Goal: Information Seeking & Learning: Check status

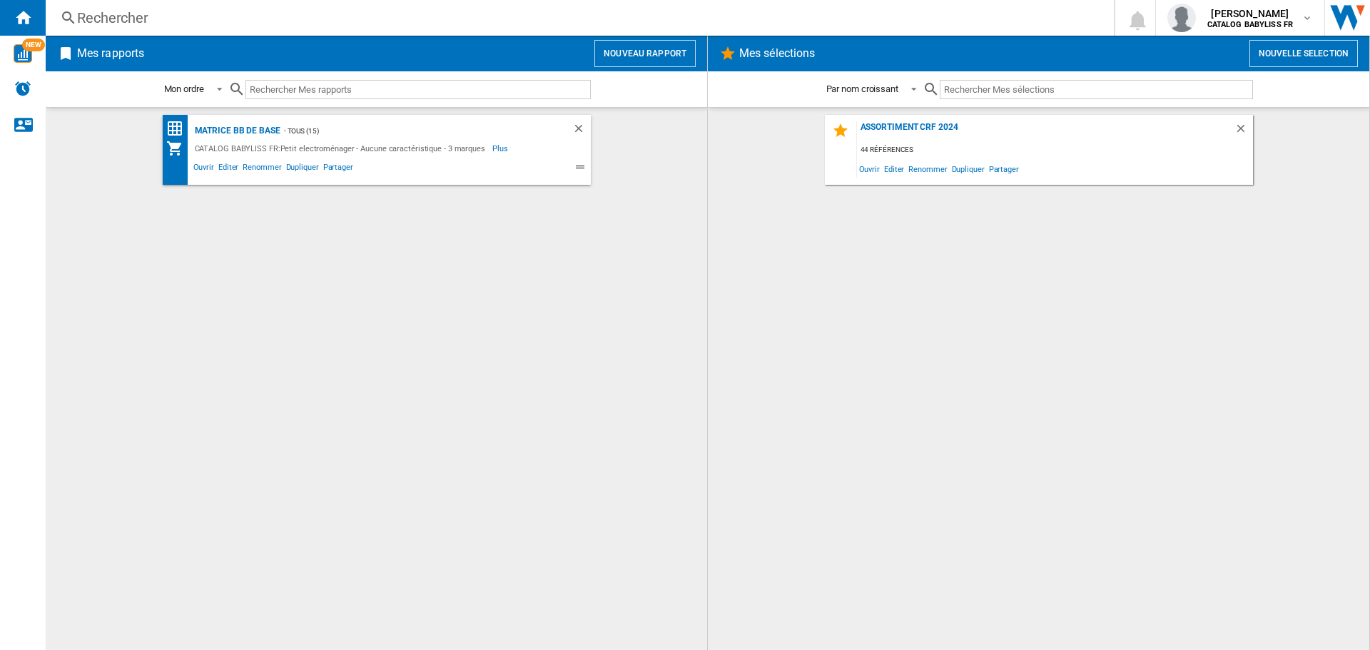
click at [290, 23] on div "Rechercher" at bounding box center [577, 18] width 1000 height 20
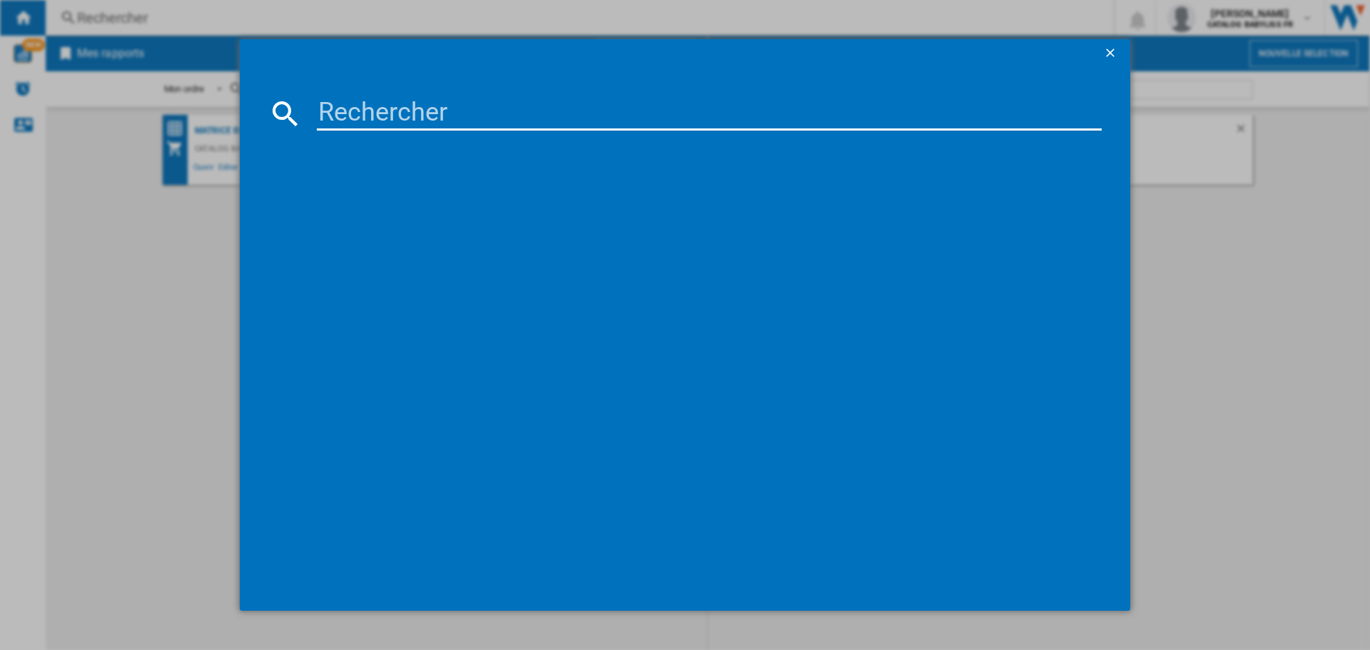
click at [370, 103] on input at bounding box center [709, 113] width 785 height 34
type input "GS108E"
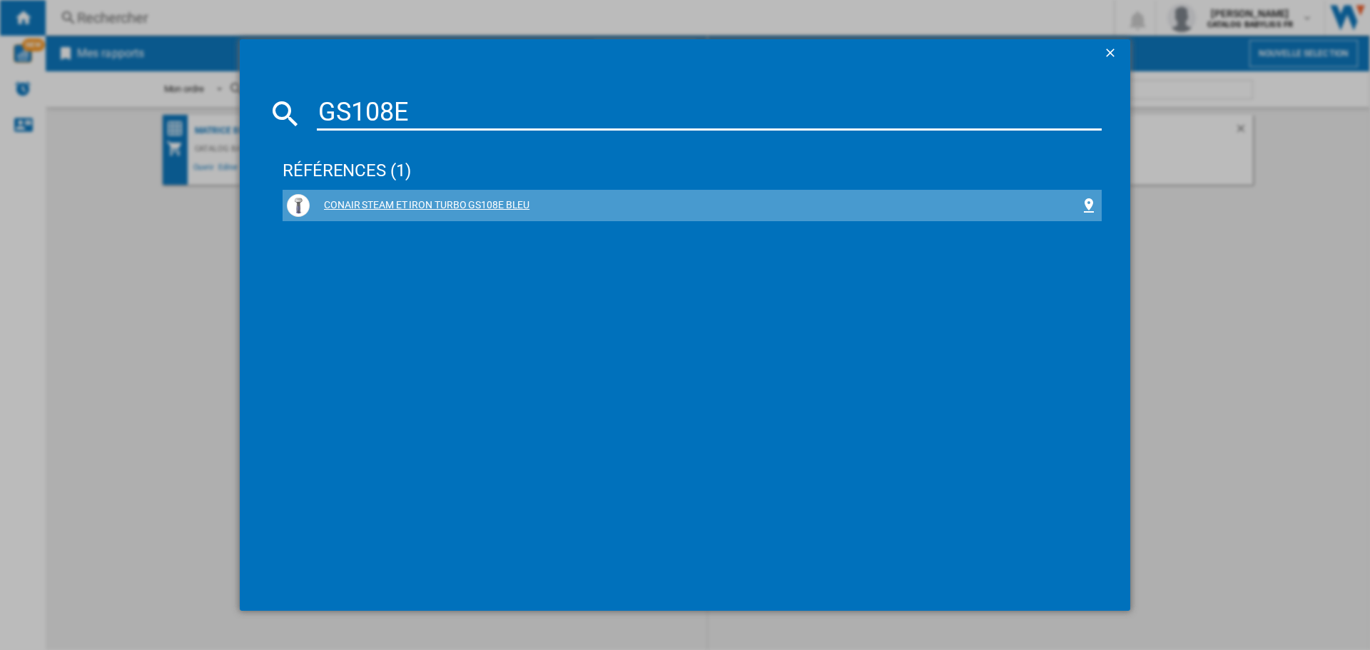
click at [397, 209] on div "CONAIR STEAM ET IRON TURBO GS108E BLEU" at bounding box center [695, 205] width 771 height 14
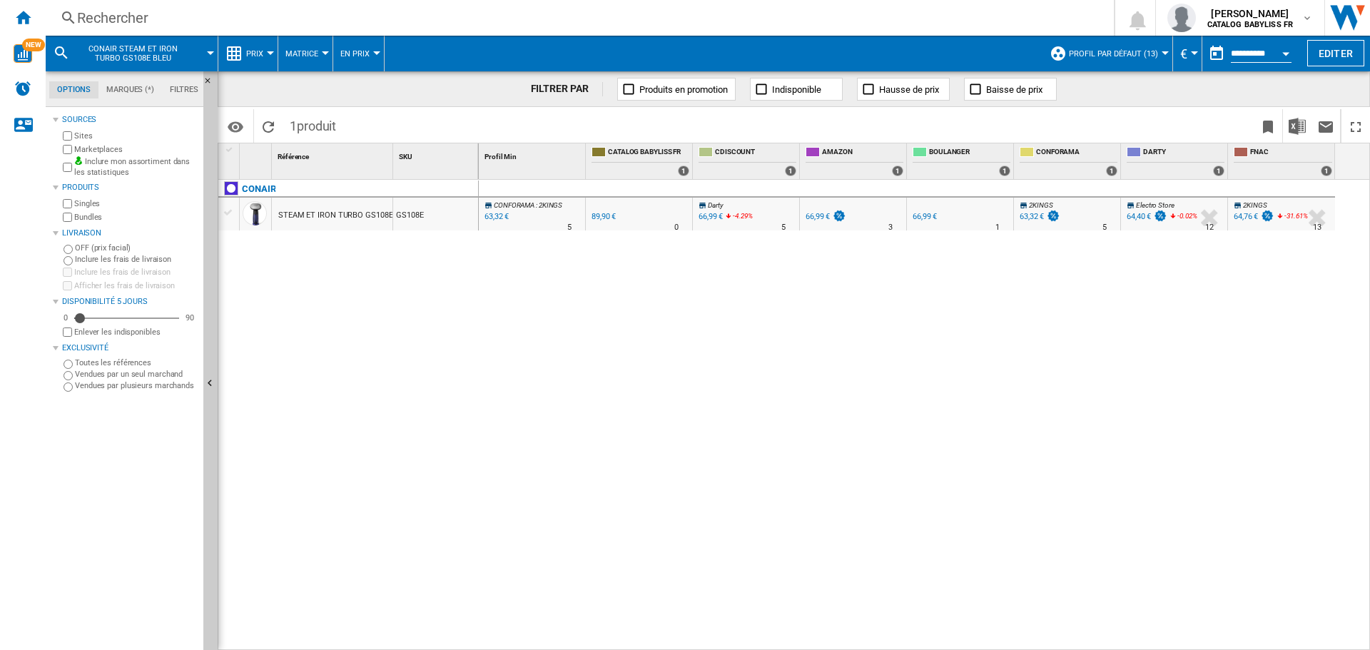
click at [74, 167] on label "Inclure mon assortiment dans les statistiques" at bounding box center [135, 167] width 123 height 22
click at [63, 143] on div "Marketplaces" at bounding box center [129, 150] width 138 height 14
click at [64, 144] on div "Marketplaces" at bounding box center [129, 150] width 138 height 14
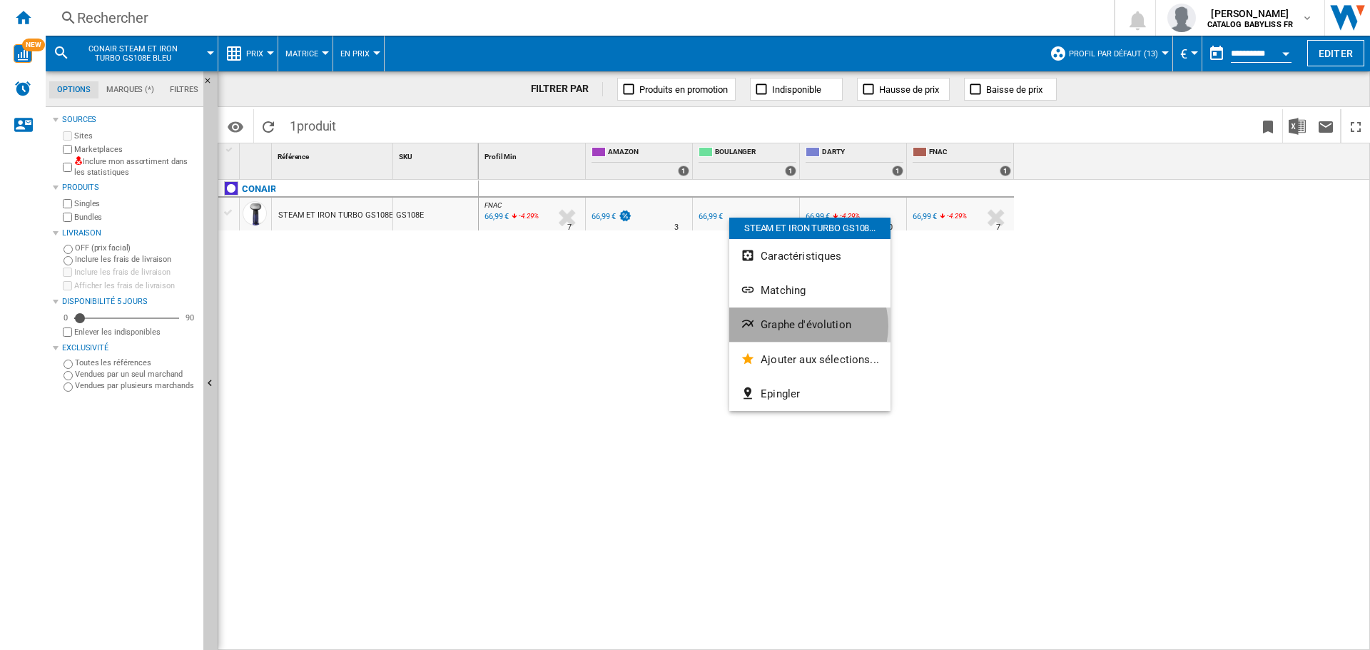
click at [807, 326] on span "Graphe d'évolution" at bounding box center [806, 324] width 91 height 13
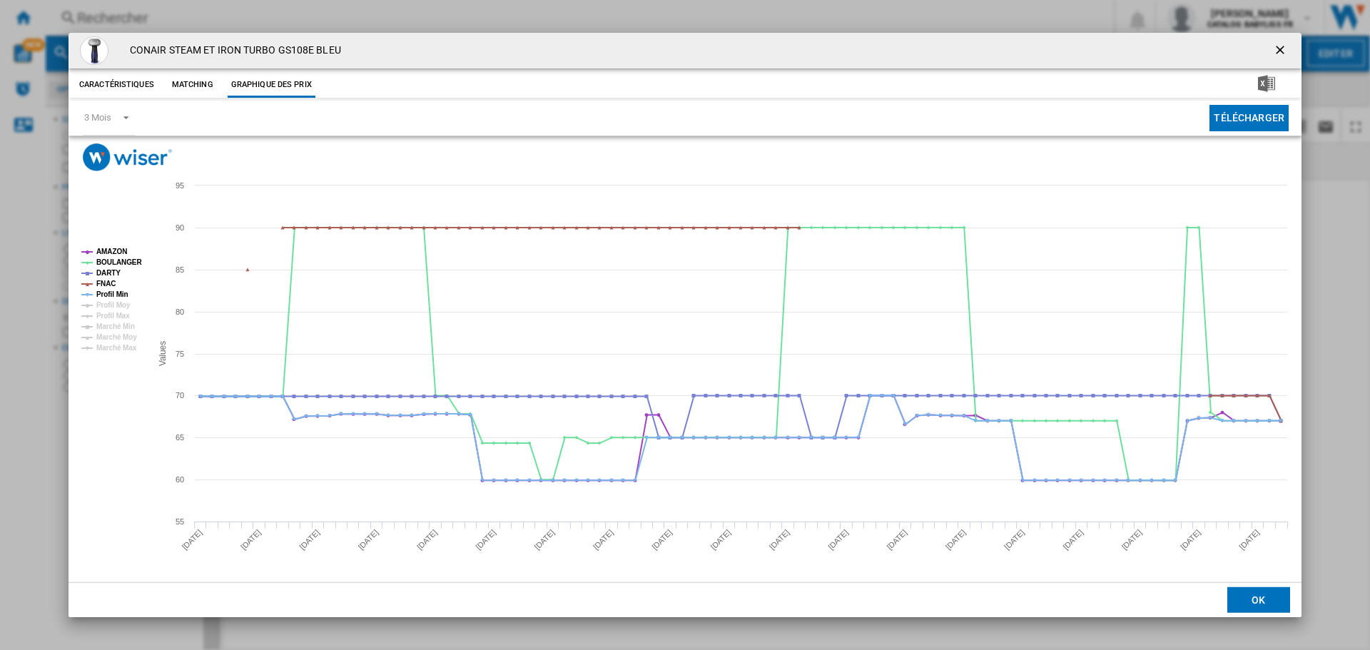
drag, startPoint x: 1283, startPoint y: 53, endPoint x: 949, endPoint y: 41, distance: 334.2
click at [1282, 53] on ng-md-icon "getI18NText('BUTTONS.CLOSE_DIALOG')" at bounding box center [1281, 51] width 17 height 17
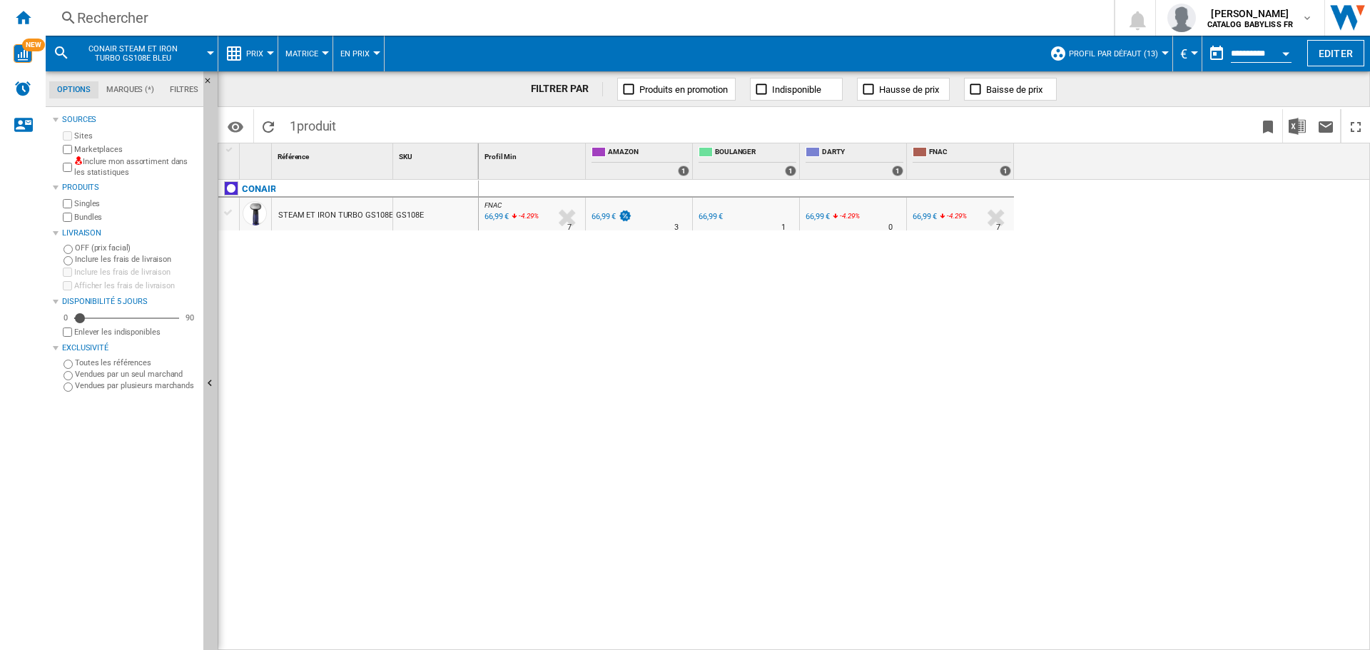
click at [202, 19] on div "Rechercher" at bounding box center [577, 18] width 1000 height 20
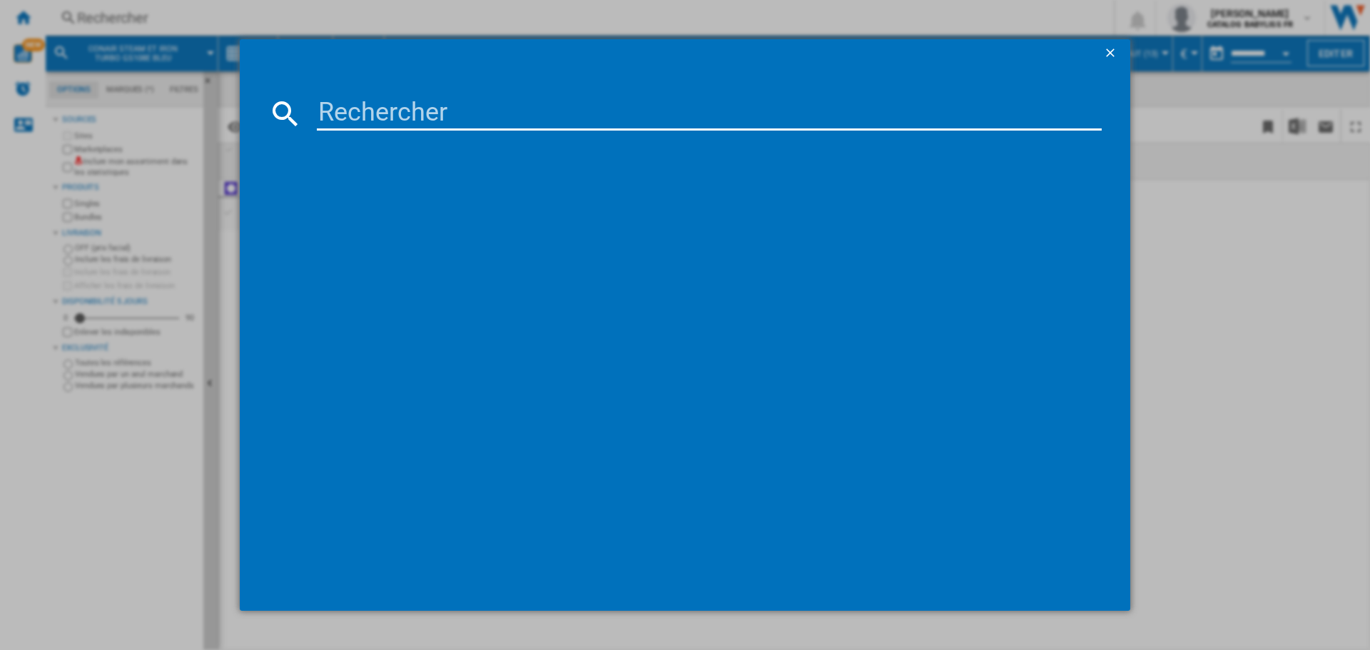
click at [388, 119] on input at bounding box center [709, 113] width 785 height 34
click at [345, 107] on input at bounding box center [709, 113] width 785 height 34
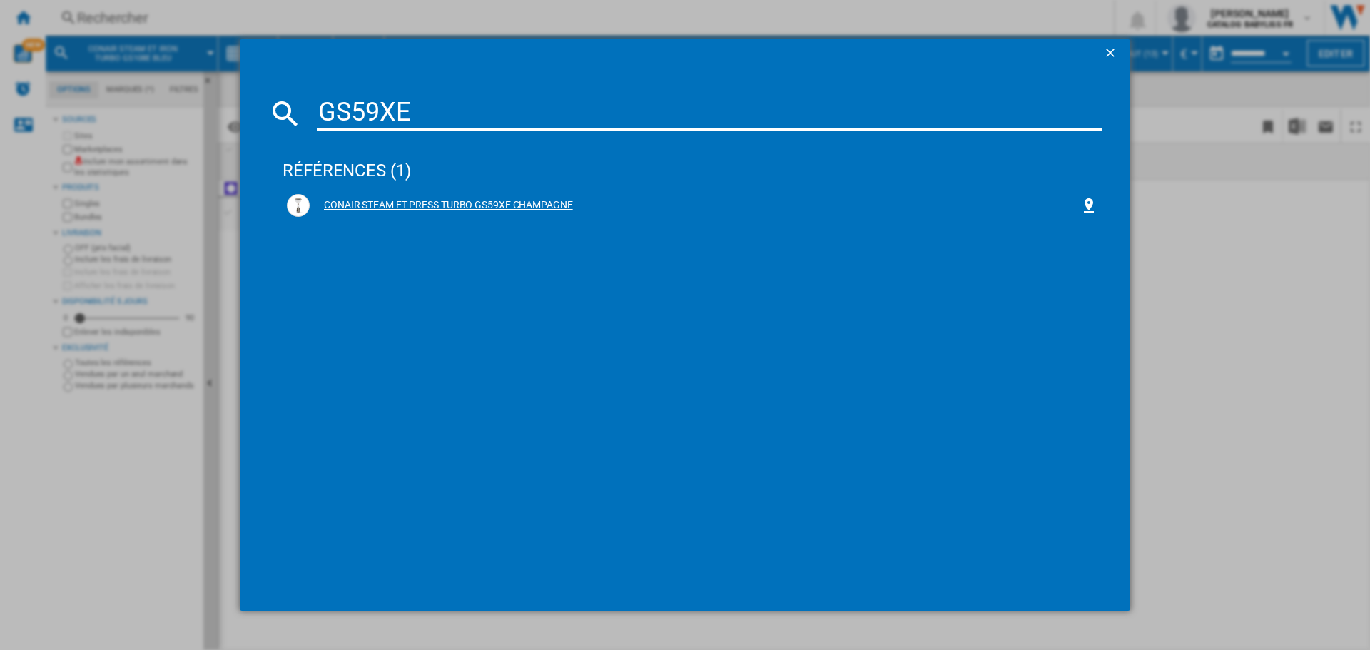
type input "GS59XE"
click at [460, 203] on div "CONAIR STEAM ET PRESS TURBO GS59XE CHAMPAGNE" at bounding box center [695, 205] width 771 height 14
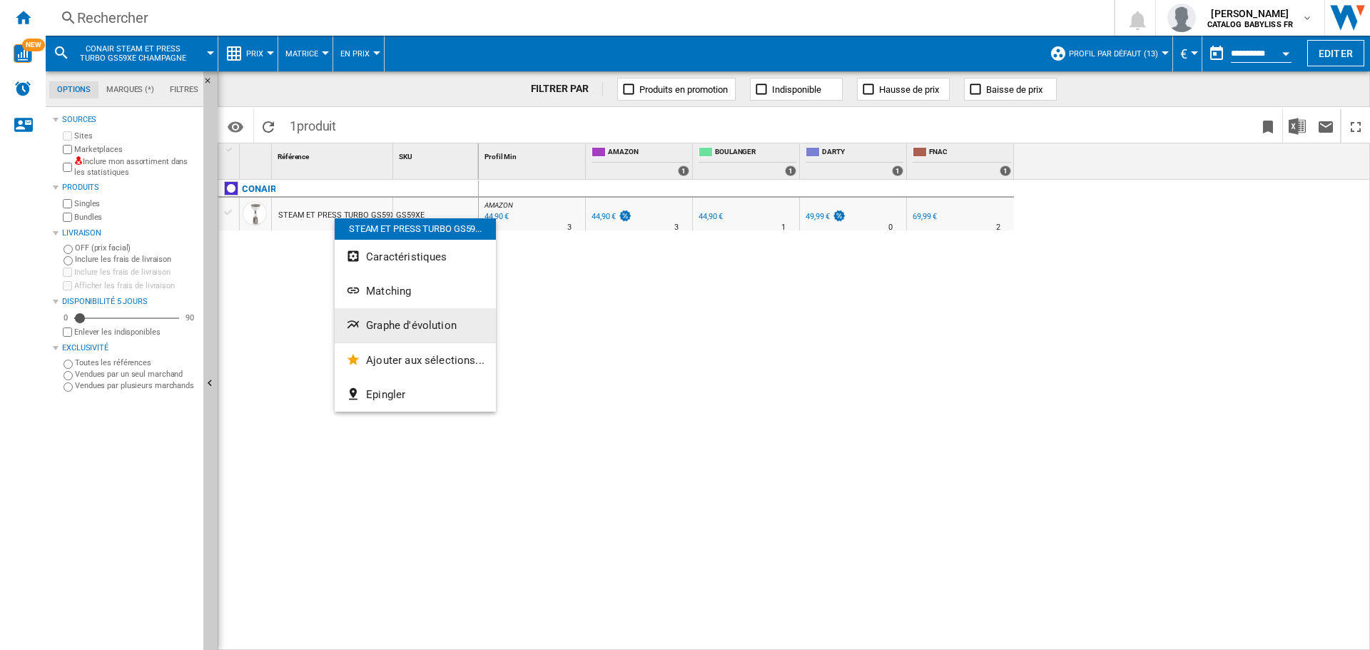
click at [425, 333] on button "Graphe d'évolution" at bounding box center [415, 325] width 161 height 34
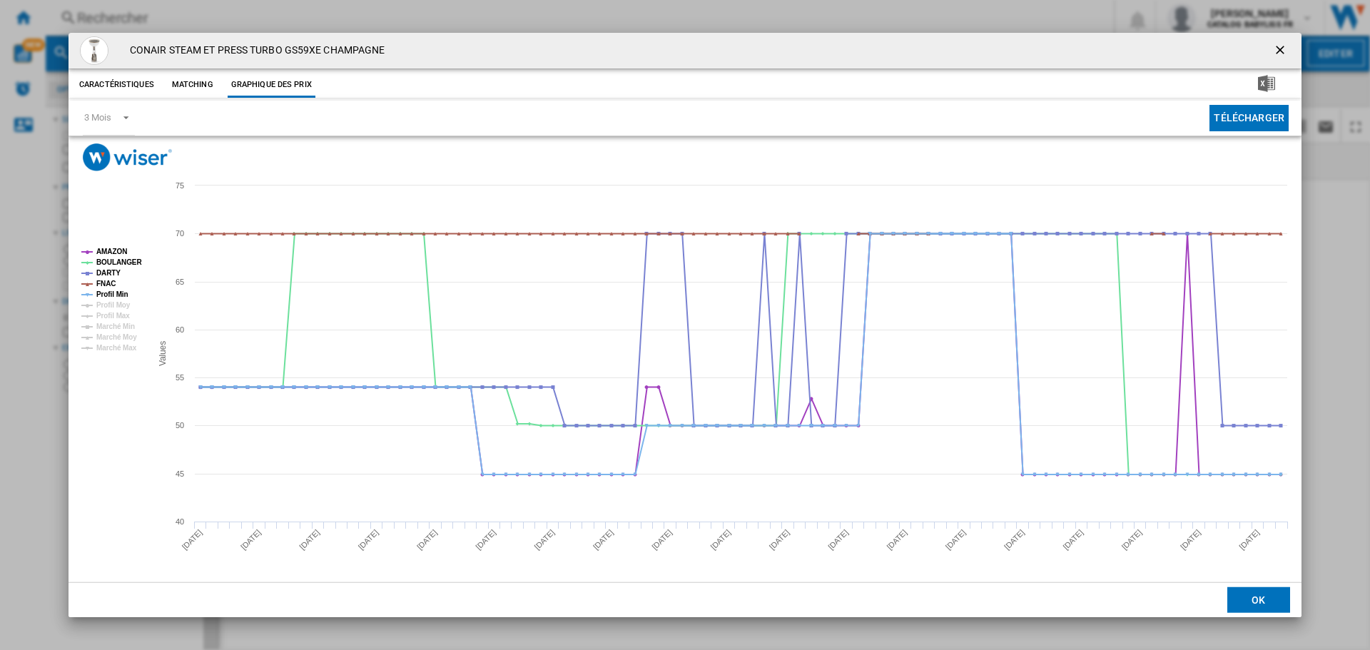
click at [1274, 54] on ng-md-icon "getI18NText('BUTTONS.CLOSE_DIALOG')" at bounding box center [1281, 51] width 17 height 17
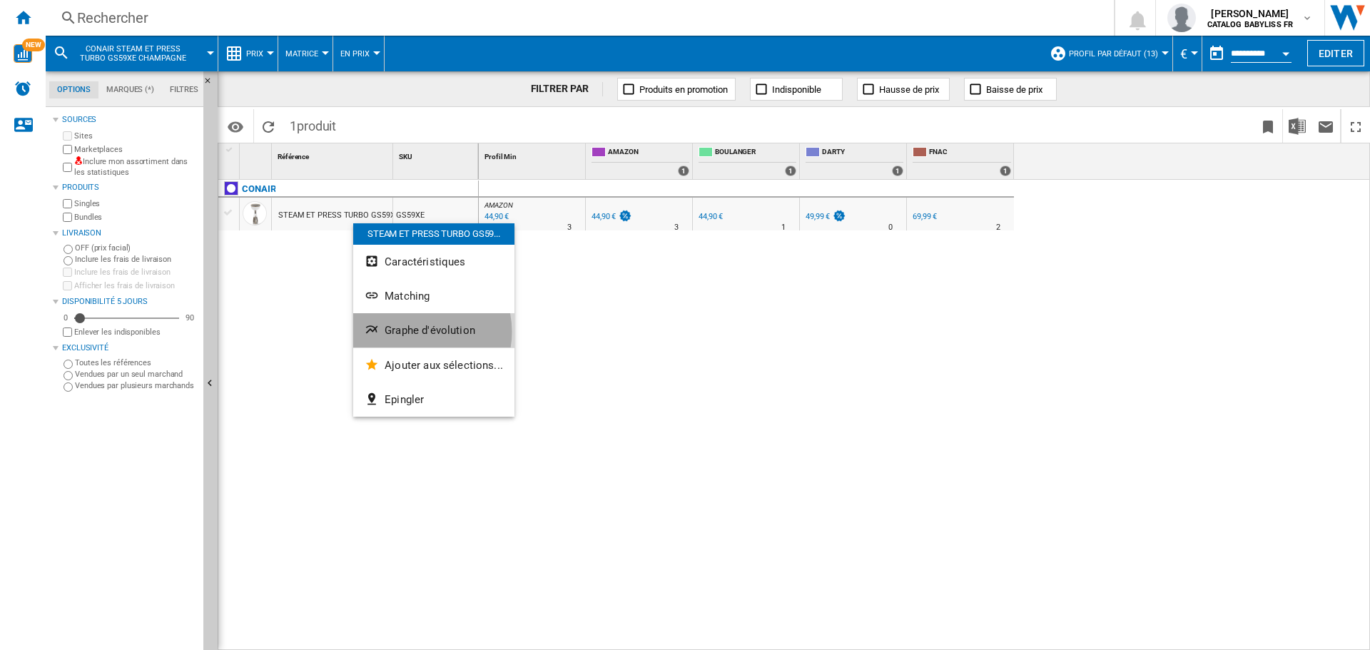
click at [415, 332] on span "Graphe d'évolution" at bounding box center [430, 330] width 91 height 13
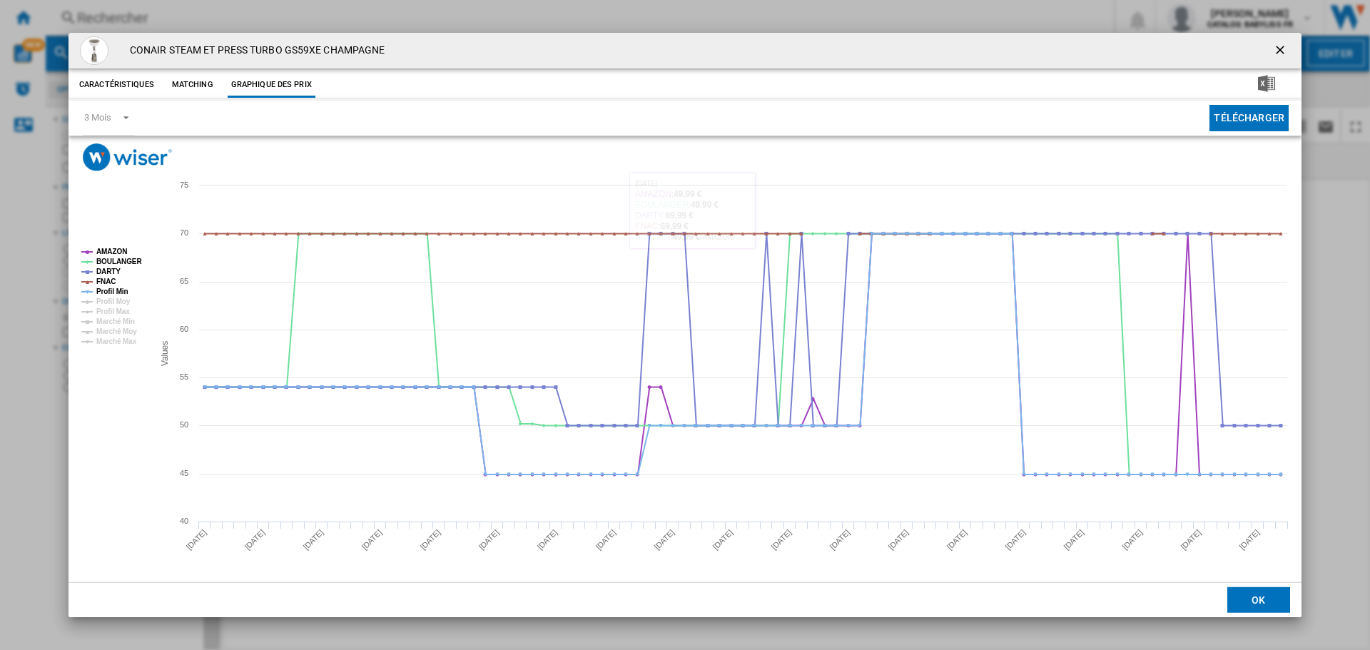
click at [1271, 49] on button "Product popup" at bounding box center [1281, 50] width 29 height 29
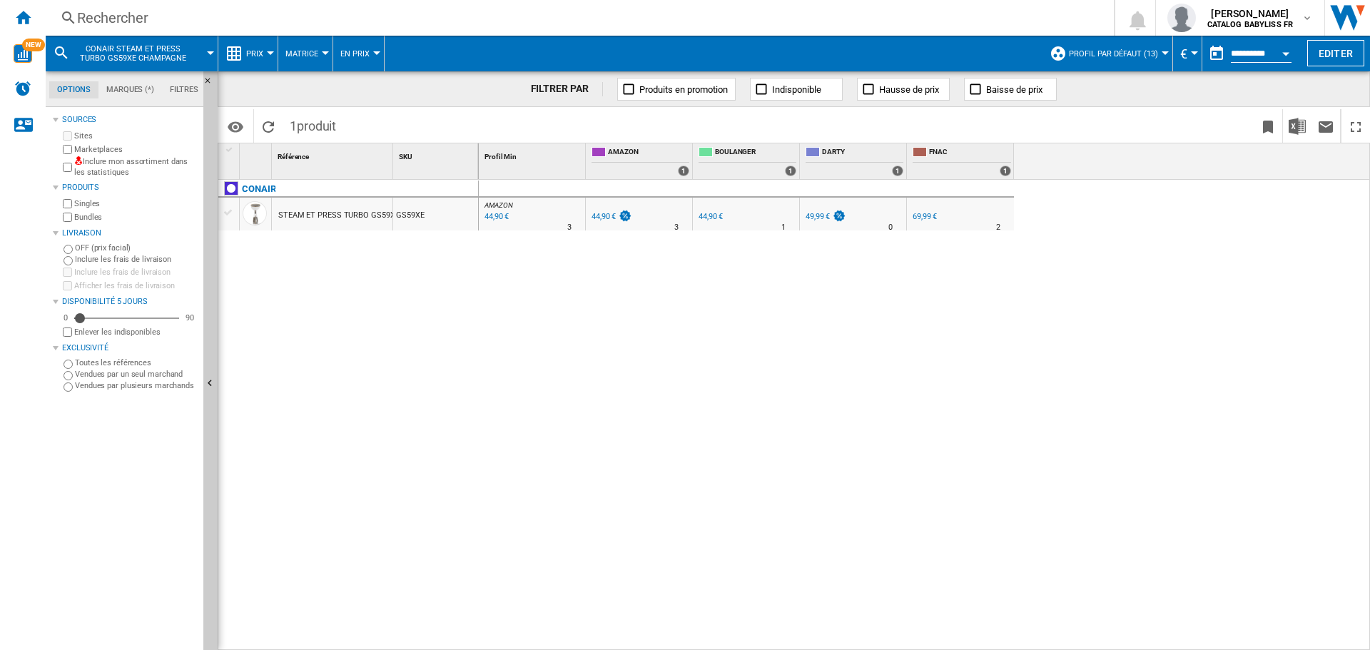
click at [201, 16] on div "Rechercher" at bounding box center [577, 18] width 1000 height 20
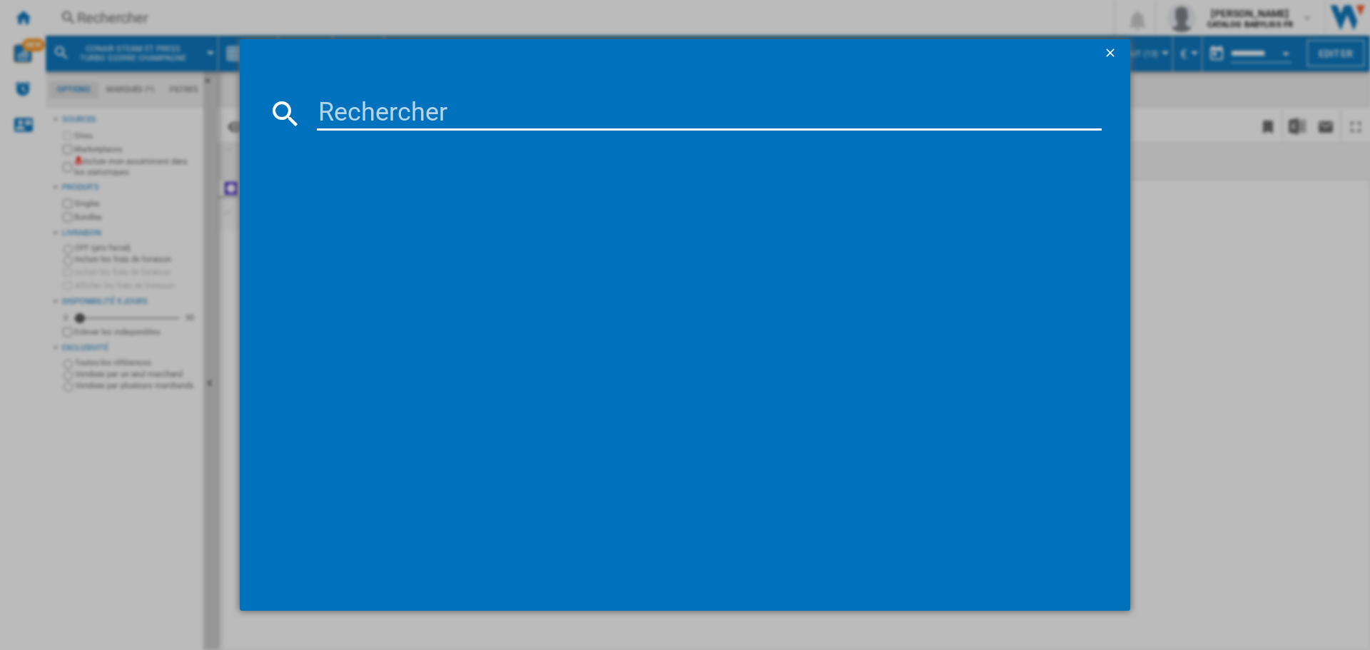
click at [429, 120] on input at bounding box center [709, 113] width 785 height 34
click at [351, 116] on input "GS24E" at bounding box center [709, 113] width 785 height 34
type input "GSC24E"
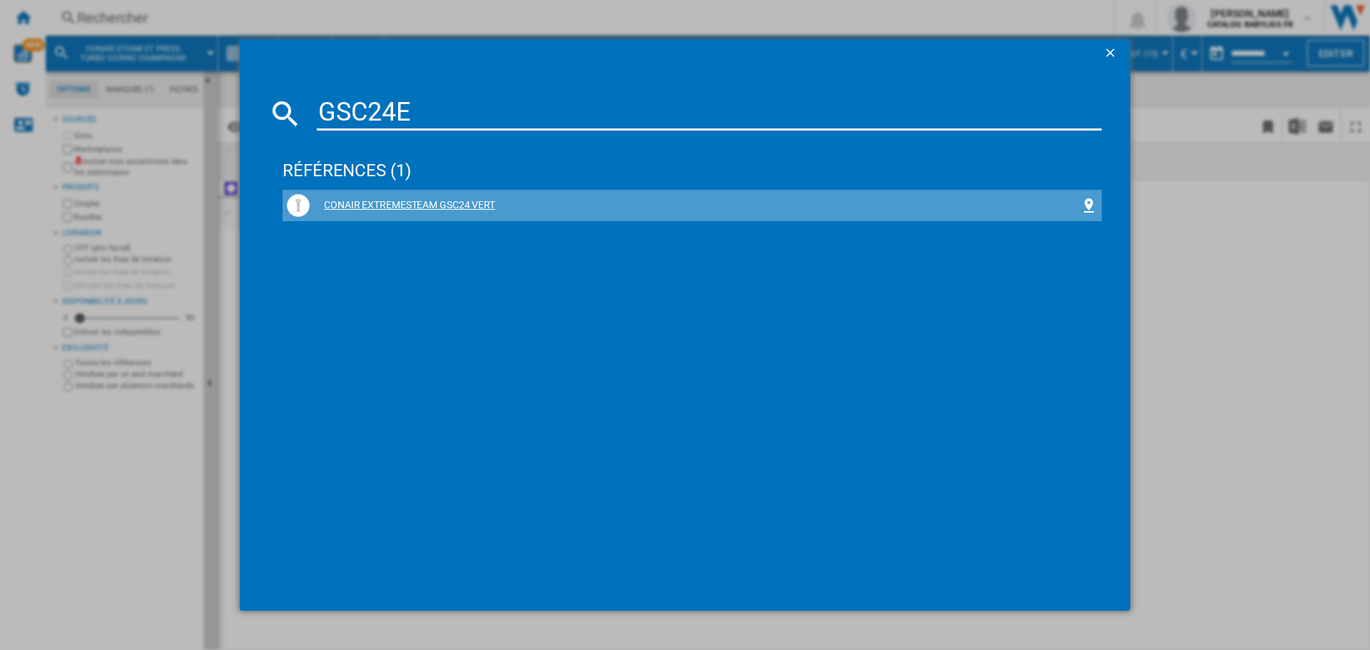
click at [400, 206] on div "CONAIR EXTREMESTEAM GSC24 VERT" at bounding box center [695, 205] width 771 height 14
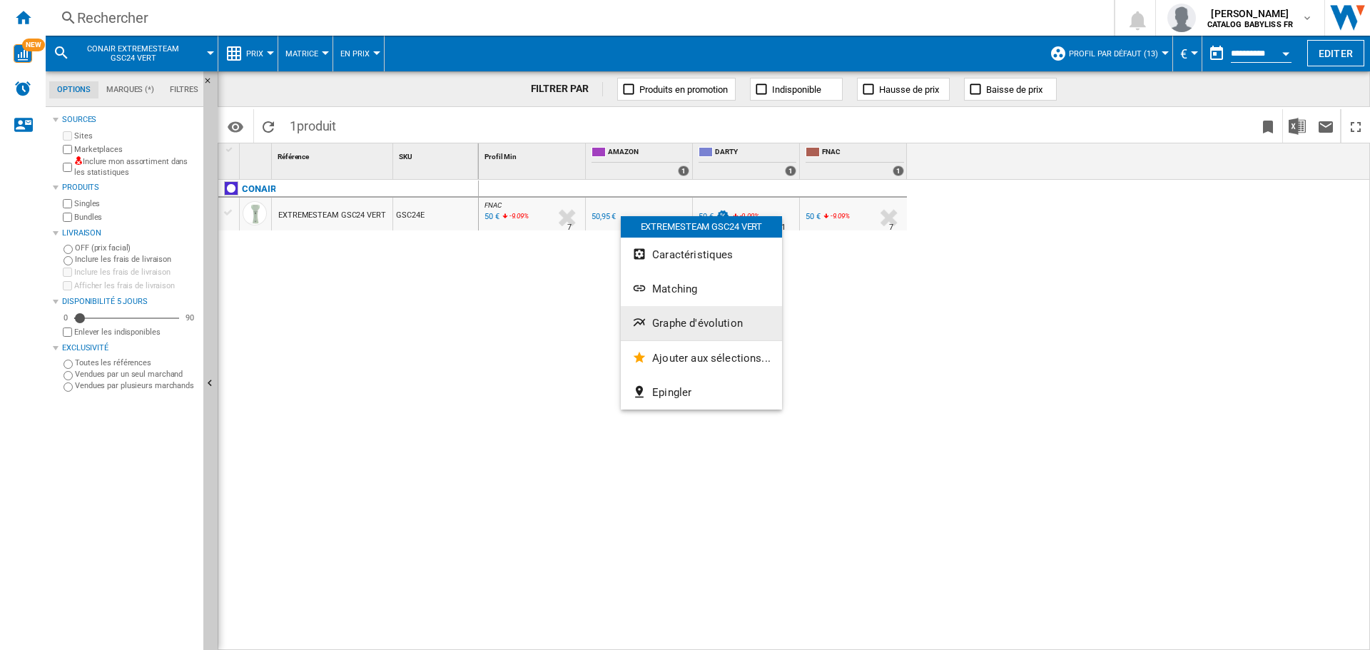
click at [713, 318] on span "Graphe d'évolution" at bounding box center [697, 323] width 91 height 13
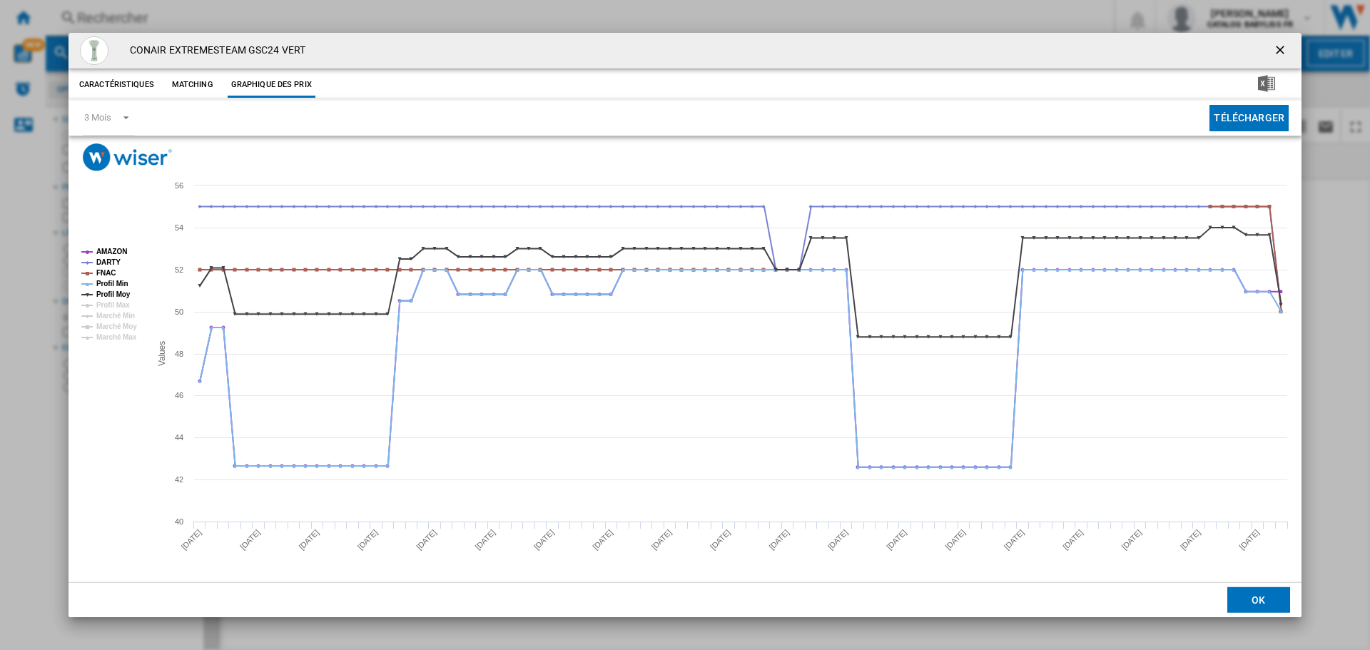
click at [1282, 49] on ng-md-icon "getI18NText('BUTTONS.CLOSE_DIALOG')" at bounding box center [1281, 51] width 17 height 17
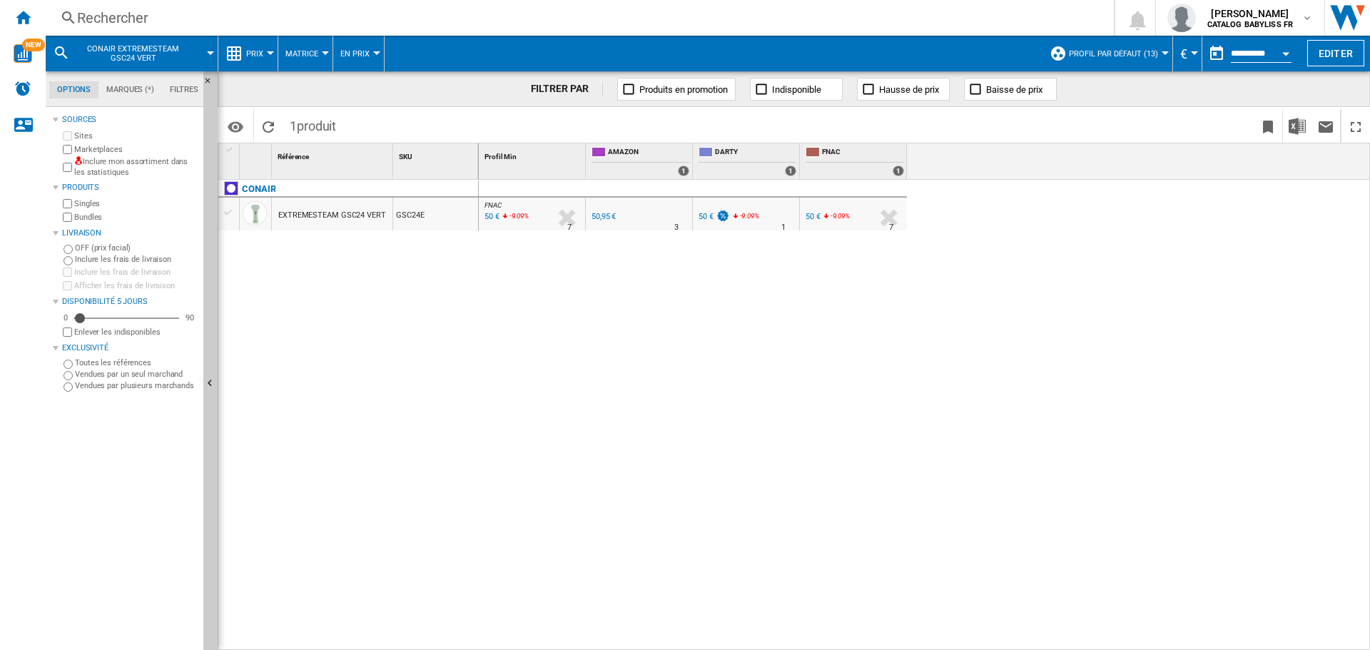
click at [173, 19] on div "Rechercher" at bounding box center [577, 18] width 1000 height 20
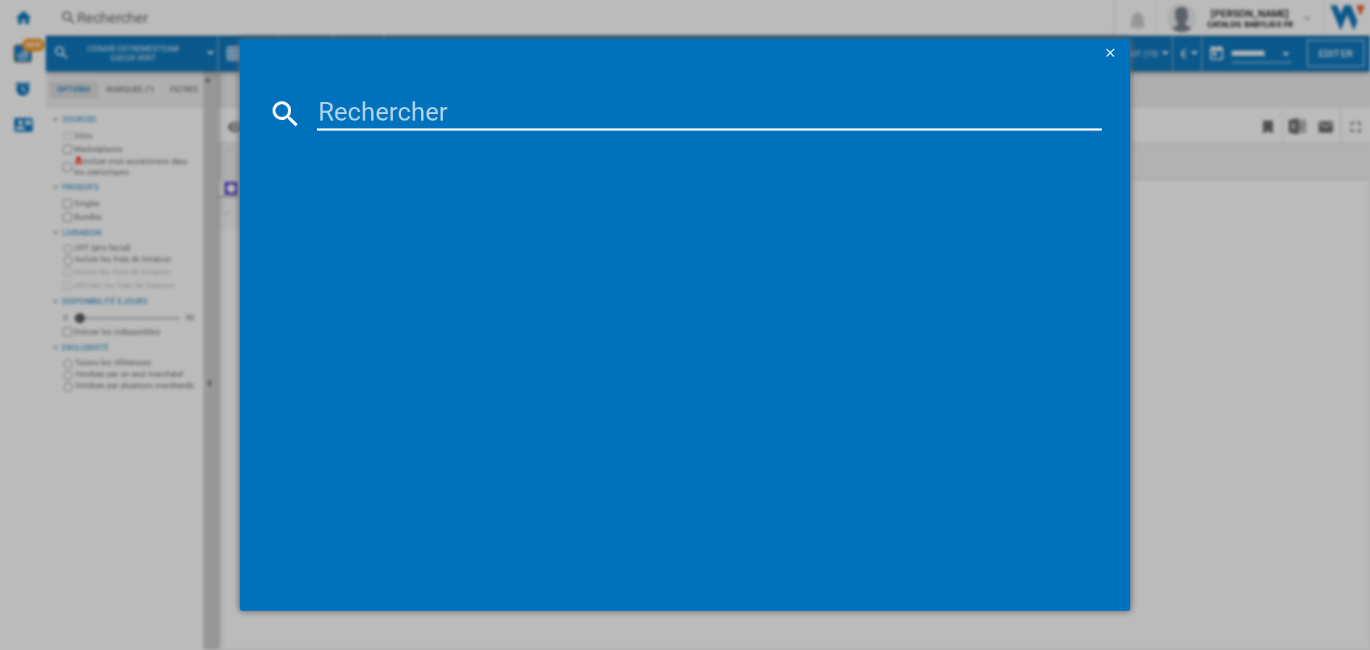
click at [342, 98] on input at bounding box center [709, 113] width 785 height 34
type input "GSC24PKE"
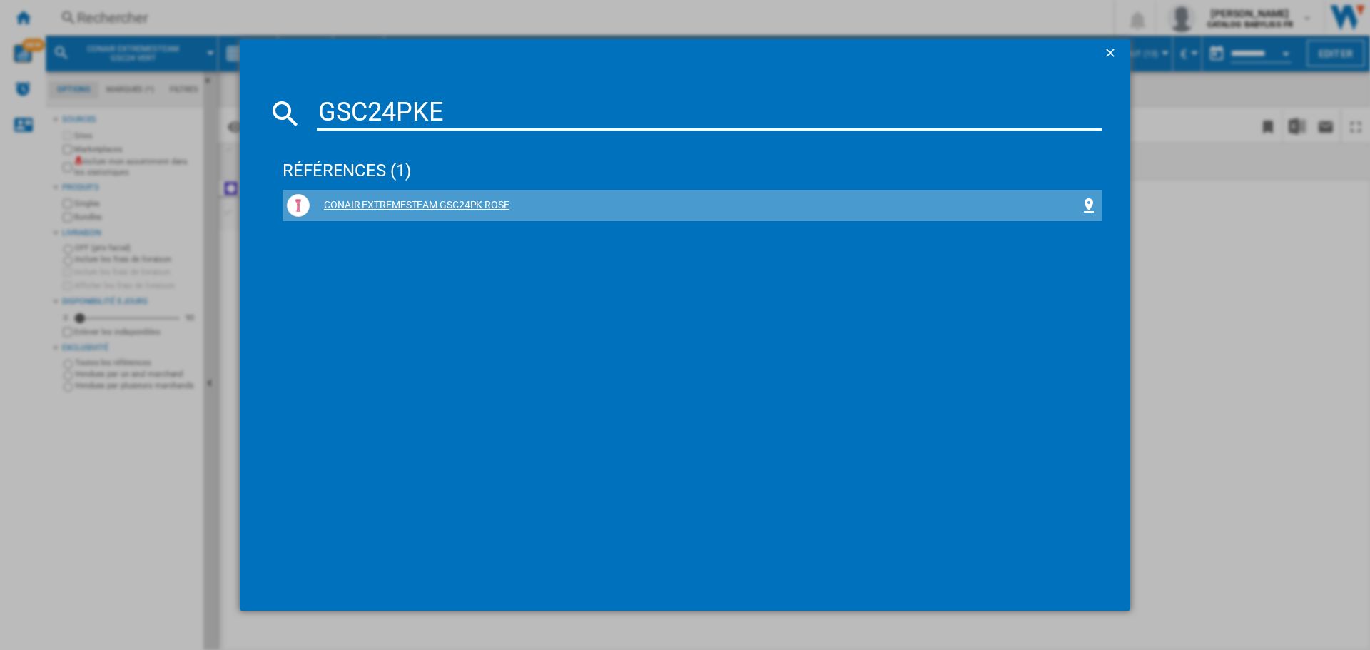
click at [410, 198] on div "CONAIR EXTREMESTEAM GSC24PK ROSE" at bounding box center [692, 205] width 811 height 23
click at [431, 210] on div "CONAIR EXTREMESTEAM GSC24PK ROSE" at bounding box center [695, 205] width 771 height 14
